Goal: Task Accomplishment & Management: Manage account settings

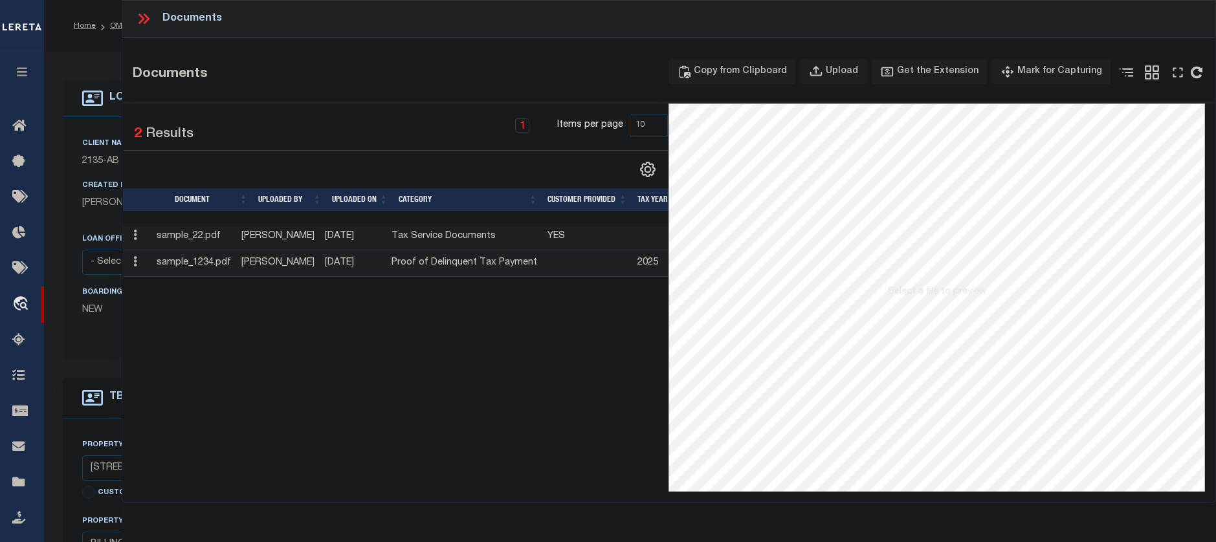
select select "10"
select select "NonEscrow"
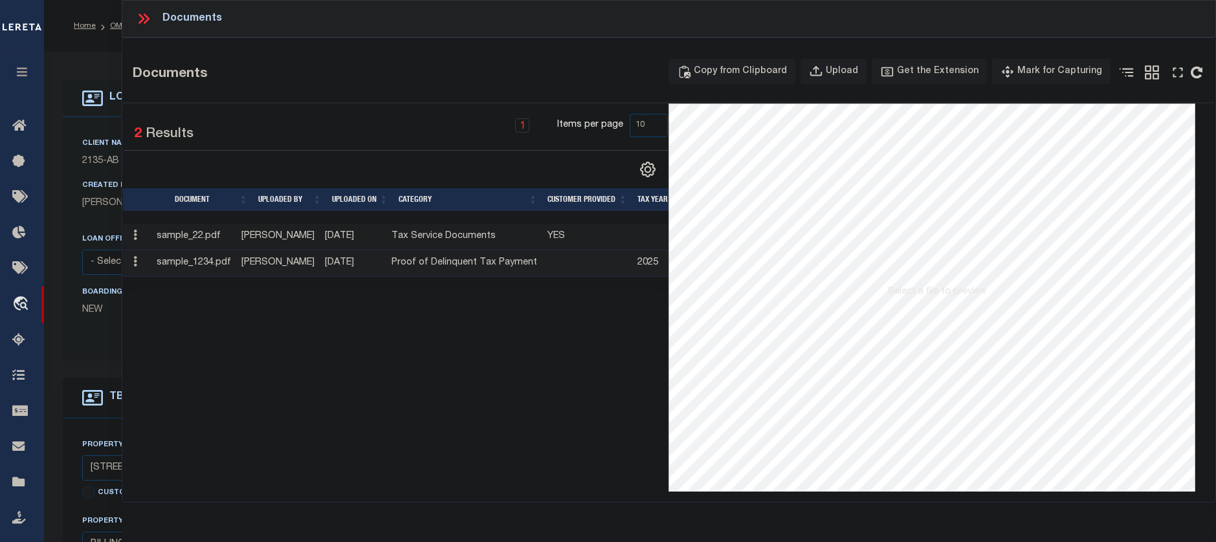
click at [66, 68] on div "LOAN DETAILS Client Name 2135 - AB Customer Name 2135 -" at bounding box center [630, 426] width 1155 height 723
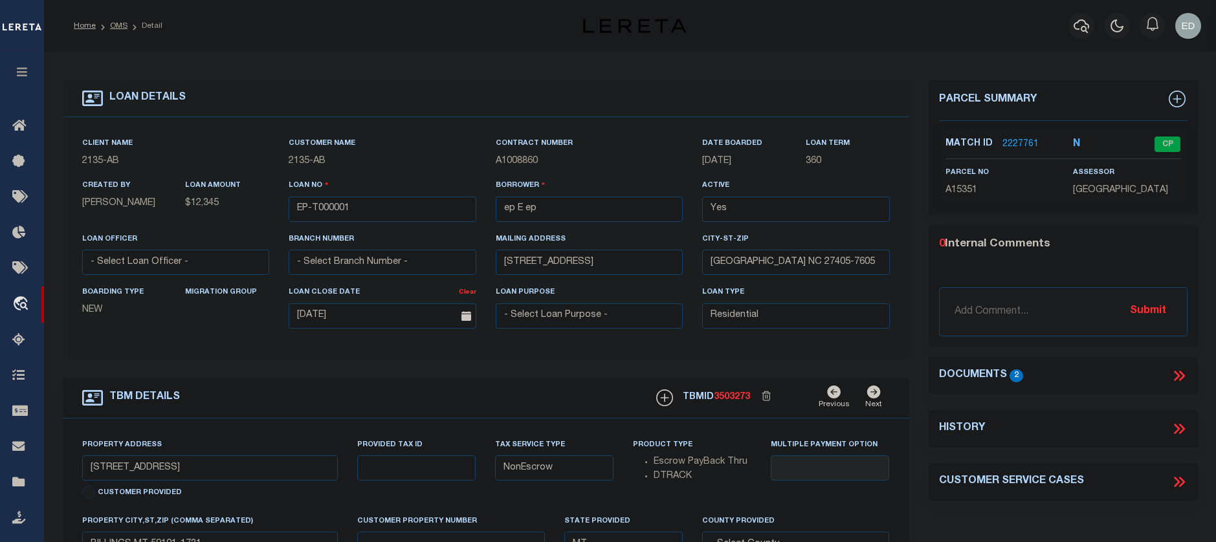
click at [1019, 138] on link "2227761" at bounding box center [1020, 145] width 36 height 14
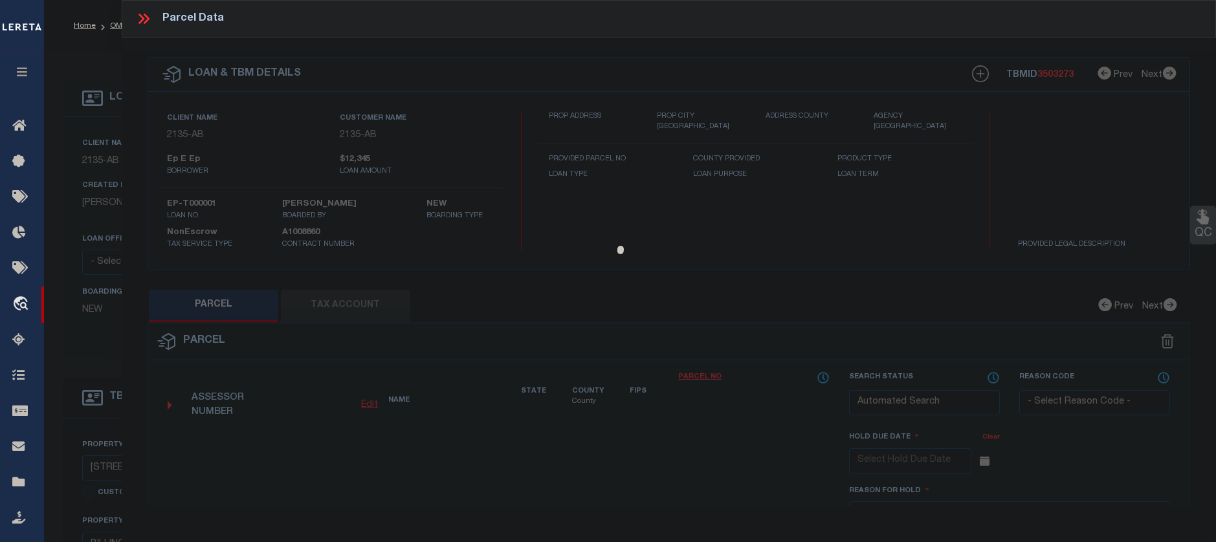
checkbox input "false"
select select "CP"
type input "ZARR, DONALD R & TERESA M"
select select "ATL"
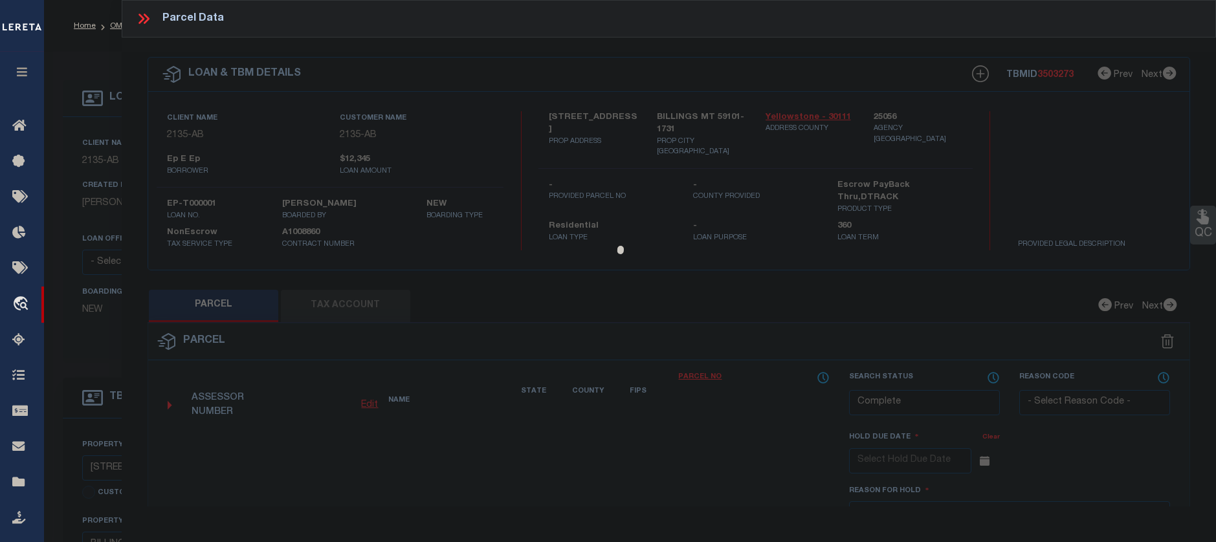
select select "ADD"
type input "[STREET_ADDRESS]"
checkbox input "false"
type input "BILLINGS, MT 59101"
type textarea "SUBURBAN HOMES ADD, S04, T01 S, R26 E, BLOCK 41, Lot 45 - 46"
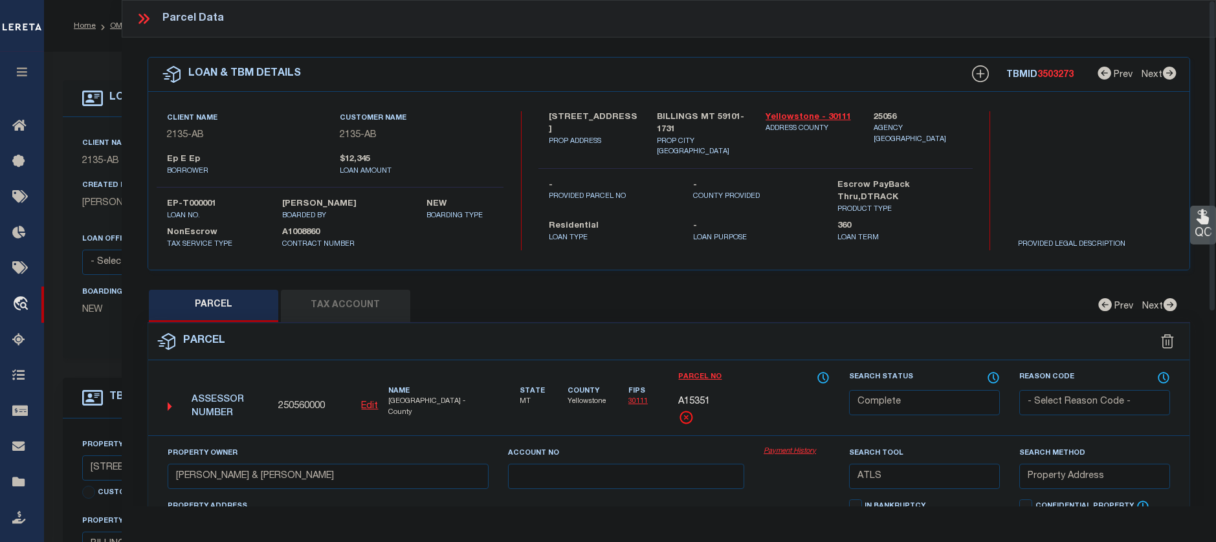
click at [793, 449] on link "Payment History" at bounding box center [797, 452] width 66 height 11
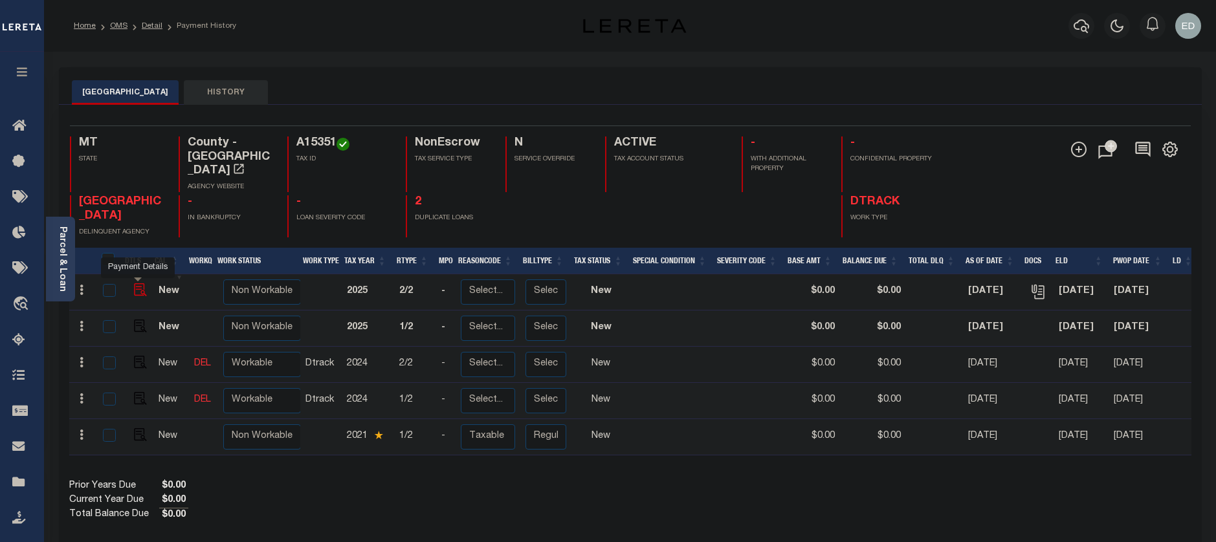
click at [140, 283] on img "" at bounding box center [140, 289] width 13 height 13
checkbox input "true"
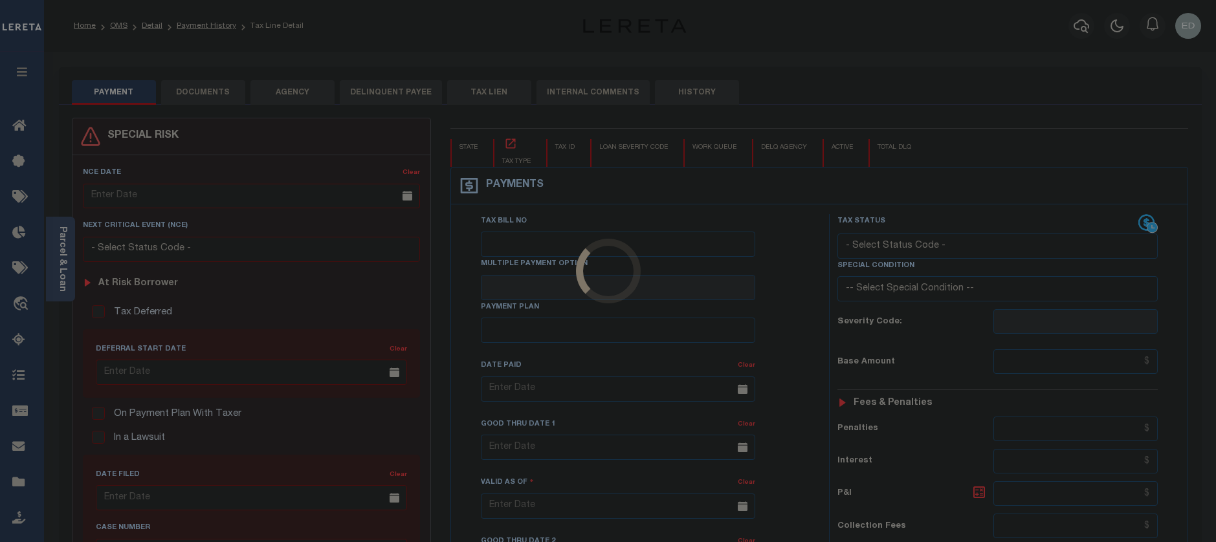
checkbox input "false"
type input "[DATE]"
select select "NW2"
